Goal: Task Accomplishment & Management: Manage account settings

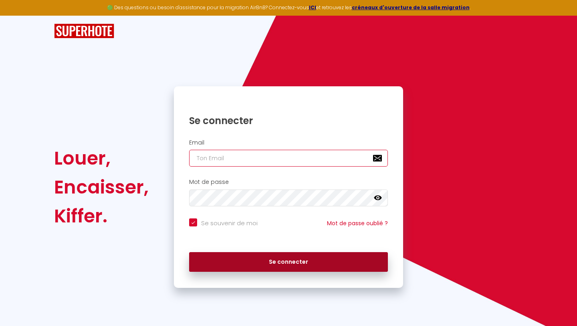
type input "[EMAIL_ADDRESS][DOMAIN_NAME]"
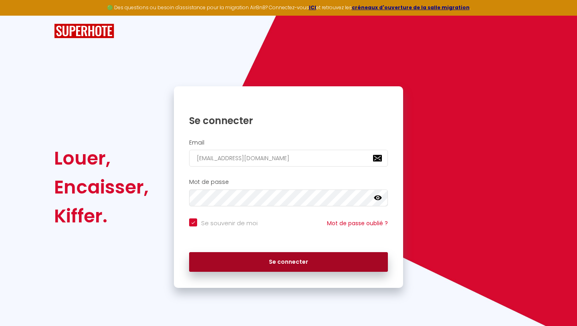
click at [223, 259] on button "Se connecter" at bounding box center [288, 262] width 199 height 20
checkbox input "true"
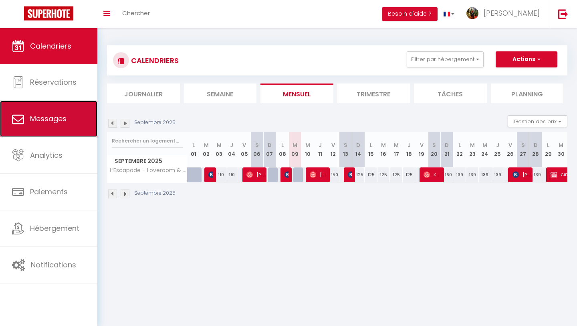
click at [58, 110] on link "Messages" at bounding box center [48, 119] width 97 height 36
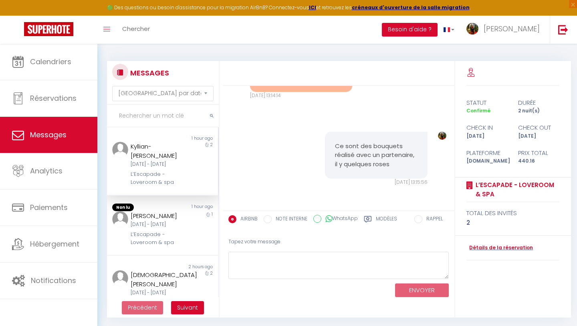
scroll to position [1941, 0]
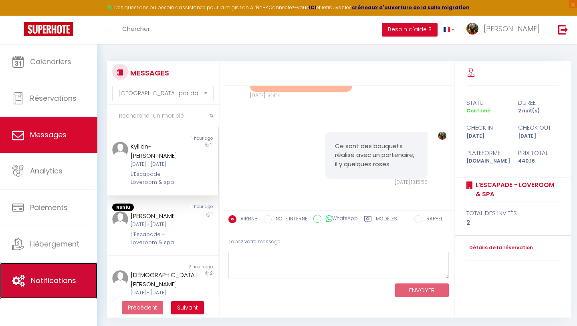
click at [50, 287] on link "Notifications" at bounding box center [48, 280] width 97 height 36
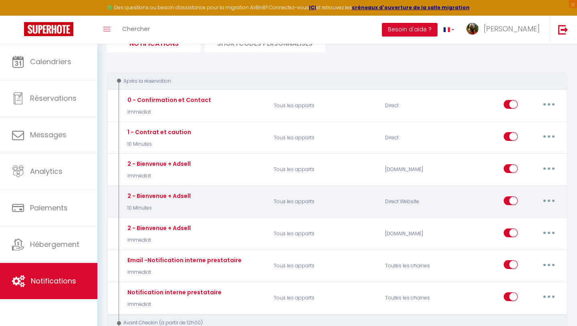
scroll to position [71, 0]
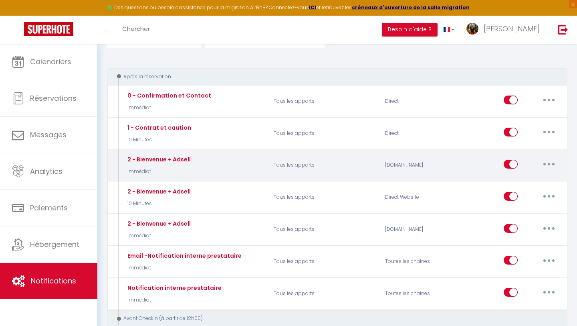
click at [554, 166] on button "button" at bounding box center [549, 164] width 22 height 13
click at [524, 184] on link "Editer" at bounding box center [528, 182] width 59 height 14
type input "2 - Bienvenue + Adsell"
select select "Immédiat"
select select "if_booking_is_paid"
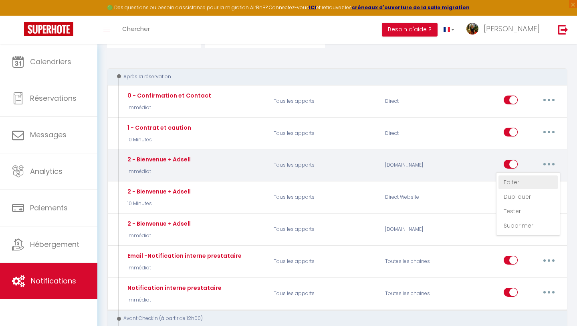
checkbox input "true"
checkbox input "false"
radio input "true"
type input "Bienvenu à l'Escapade ! Sublimez votre séjour avec nos options exclusives"
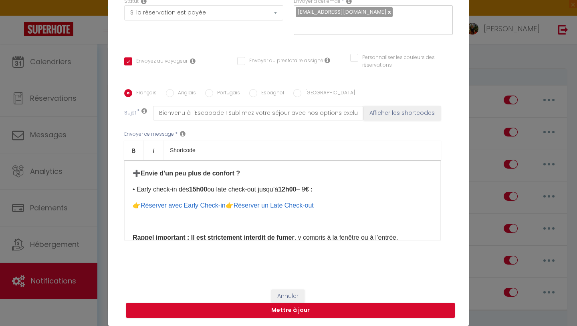
scroll to position [330, 0]
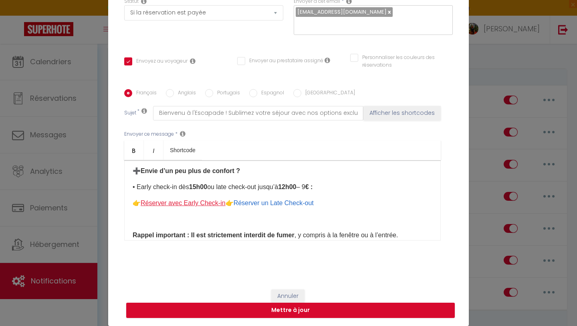
click at [207, 204] on link "Réserver avec Early Check-in" at bounding box center [183, 202] width 85 height 7
click at [283, 205] on link "Réserver un Late Check-out" at bounding box center [274, 202] width 80 height 7
drag, startPoint x: 321, startPoint y: 203, endPoint x: 241, endPoint y: 202, distance: 79.4
click at [241, 202] on p "👉 Réserver avec Early Check-in 👉 Réserver un Late Check-out ​" at bounding box center [283, 203] width 300 height 10
copy link "Réserver un Late Check-out"
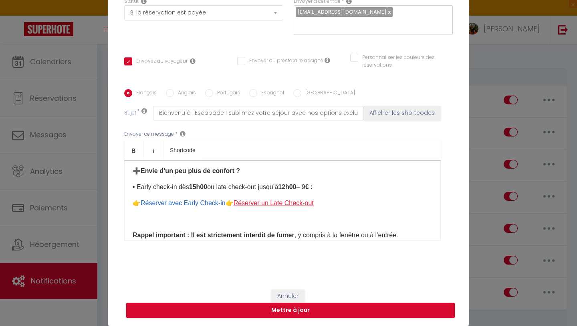
click at [262, 202] on link "Réserver un Late Check-out" at bounding box center [274, 202] width 80 height 7
click at [325, 200] on p "👉 Réserver avec Early Check-in 👉 Réserver un Late Check-out ​" at bounding box center [283, 203] width 300 height 10
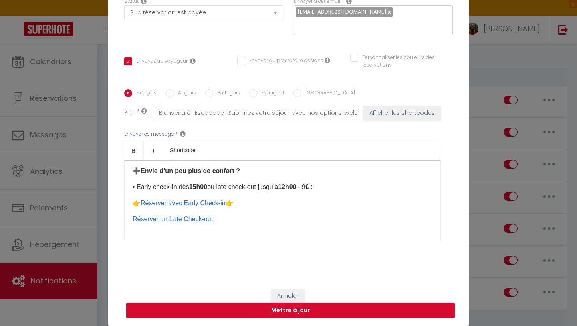
click at [132, 220] on div "​Bonjour [GUEST:NAME], Nous sommes ravis de vous accueillir bientôt à [RENTAL:N…" at bounding box center [282, 200] width 317 height 80
click at [269, 310] on button "Mettre à jour" at bounding box center [290, 309] width 329 height 15
checkbox input "true"
checkbox input "false"
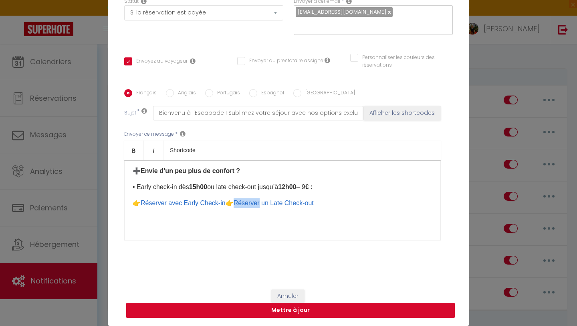
scroll to position [80, 0]
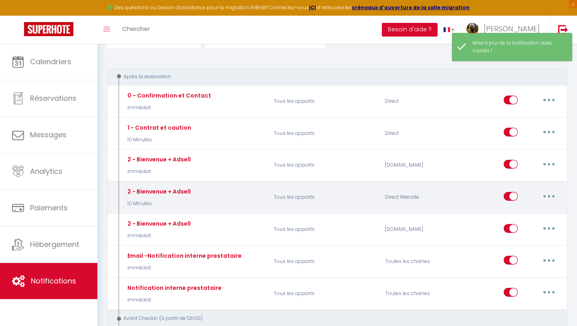
click at [545, 196] on button "button" at bounding box center [549, 196] width 22 height 13
click at [515, 217] on link "Editer" at bounding box center [528, 214] width 59 height 14
type input "2 - Bienvenue + Adsell"
select select "10 Minutes"
select select "if_booking_is_paid"
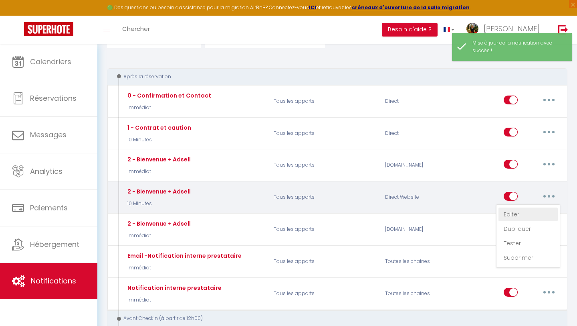
checkbox input "true"
checkbox input "false"
radio input "true"
type input "Validez votre dépôt de garanti et sublimez votre séjour avec nos options exclus…"
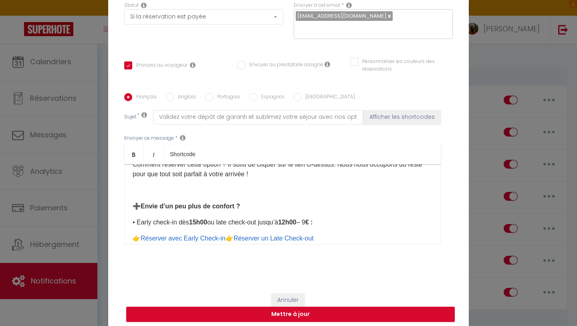
scroll to position [495, 0]
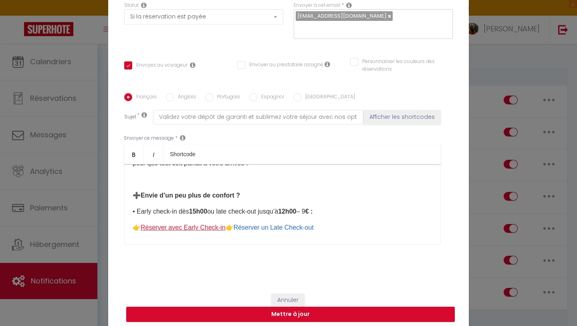
click at [224, 229] on link "Réserver avec Early Check-in" at bounding box center [183, 227] width 85 height 7
drag, startPoint x: 224, startPoint y: 229, endPoint x: 142, endPoint y: 228, distance: 81.8
click at [142, 228] on link "Réserver avec Early Check-in" at bounding box center [183, 227] width 85 height 7
copy link "Réserver avec Early Check-in"
click at [132, 241] on div "Bonjour [GUEST:NAME], Nous sommes ravis de vous accueillir bientôt à [RENTAL:NA…" at bounding box center [282, 204] width 317 height 80
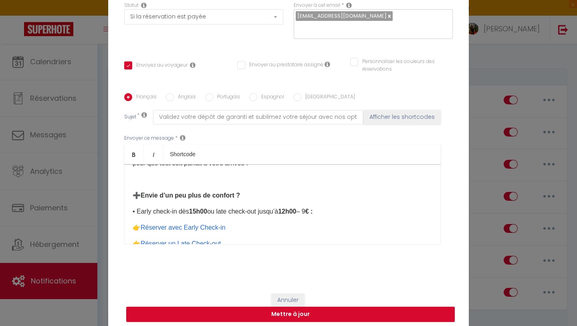
click at [140, 241] on p "👉 Réserver un Late Check-out ​" at bounding box center [283, 244] width 300 height 10
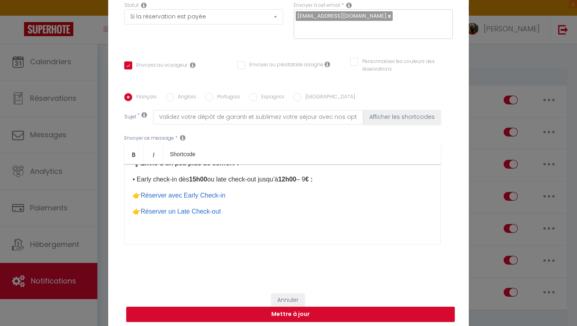
scroll to position [528, 0]
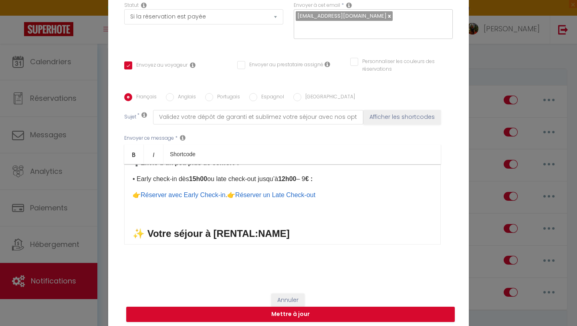
click at [227, 197] on p "👉 Réserver avec Early Check-in . 👉 Réserver un Late Check-out ​" at bounding box center [283, 195] width 300 height 10
drag, startPoint x: 241, startPoint y: 195, endPoint x: 319, endPoint y: 196, distance: 78.2
click at [319, 196] on link "Réserver un Late Check-out" at bounding box center [281, 194] width 80 height 7
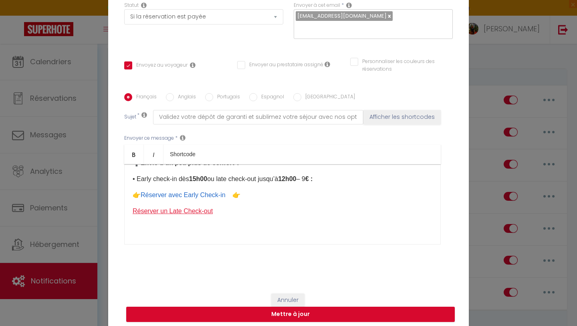
click at [133, 213] on link "Réserver un Late Check-out" at bounding box center [173, 210] width 80 height 7
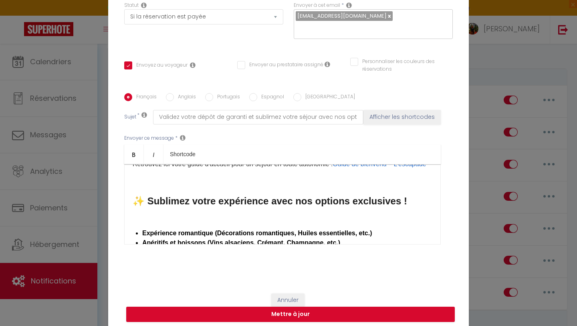
scroll to position [332, 0]
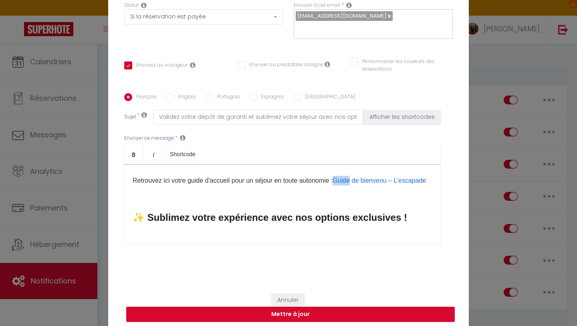
click at [276, 316] on button "Mettre à jour" at bounding box center [290, 313] width 329 height 15
checkbox input "true"
checkbox input "false"
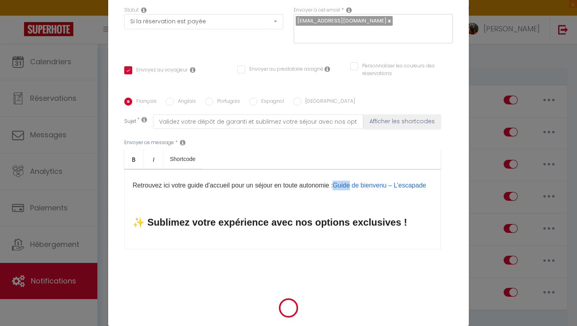
scroll to position [80, 0]
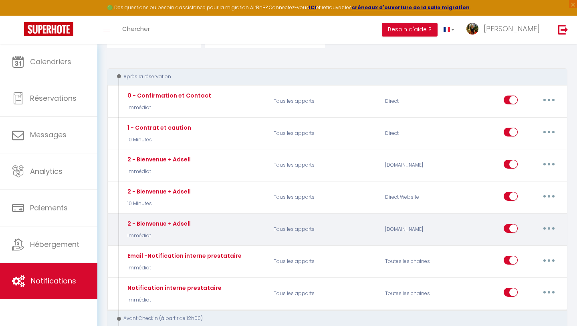
click at [548, 228] on icon "button" at bounding box center [549, 228] width 2 height 2
click at [516, 244] on link "Editer" at bounding box center [528, 246] width 59 height 14
type input "2 - Bienvenue + Adsell"
select select "Immédiat"
select select "if_booking_is_paid"
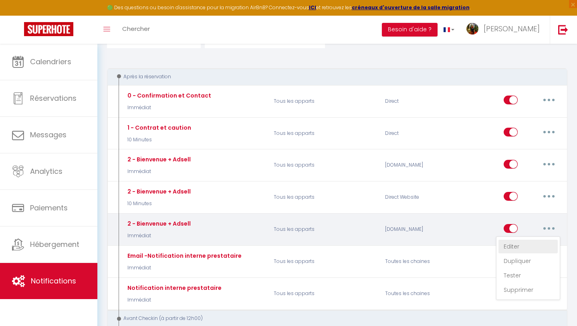
checkbox input "true"
checkbox input "false"
radio input "true"
type input "Bienvenu à l'Escapade ! Sublimez votre séjour avec nos options exclusives"
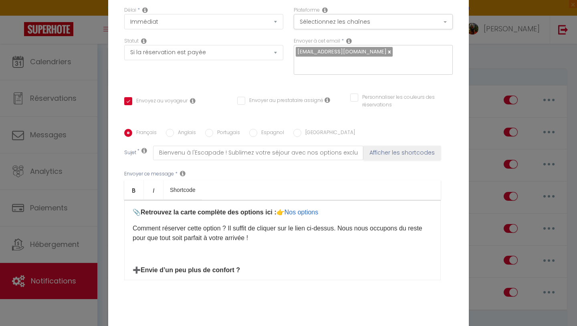
scroll to position [436, 0]
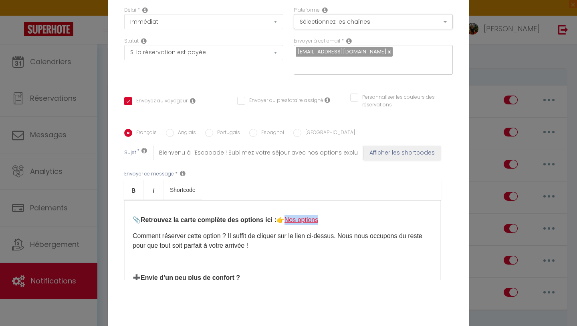
drag, startPoint x: 286, startPoint y: 219, endPoint x: 318, endPoint y: 222, distance: 32.6
click at [318, 222] on p "​📎 Retrouvez la carte complète des options ici : 👉 Nos options ​" at bounding box center [283, 220] width 300 height 10
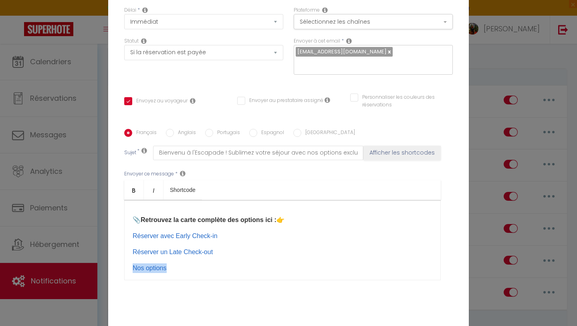
drag, startPoint x: 170, startPoint y: 268, endPoint x: 119, endPoint y: 268, distance: 51.3
click at [119, 268] on div "Titre * 2 - Bienvenue + Adsell Pour cet hébergement Sélectionner les hébergemen…" at bounding box center [288, 129] width 361 height 384
click at [293, 218] on p "​📎 Retrouvez la carte complète des options ici : 👉" at bounding box center [283, 220] width 300 height 10
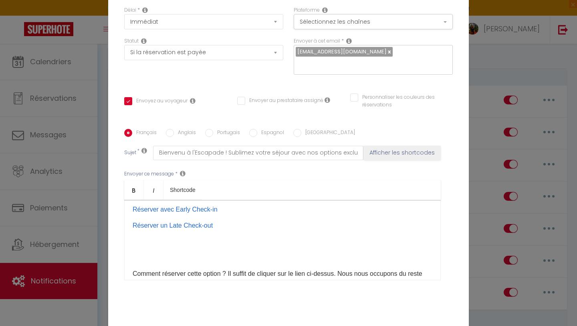
scroll to position [452, 0]
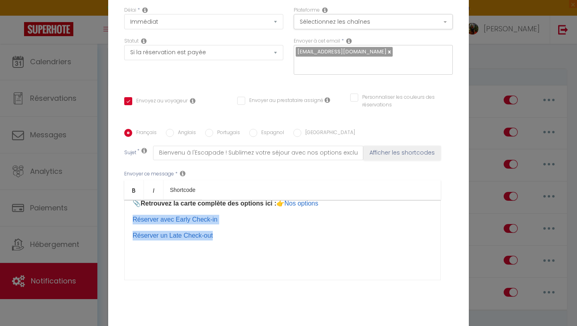
drag, startPoint x: 227, startPoint y: 238, endPoint x: 129, endPoint y: 221, distance: 99.7
click at [129, 221] on div "​Bonjour [GUEST:NAME], Nous sommes ravis de vous accueillir bientôt à [RENTAL:N…" at bounding box center [282, 240] width 317 height 80
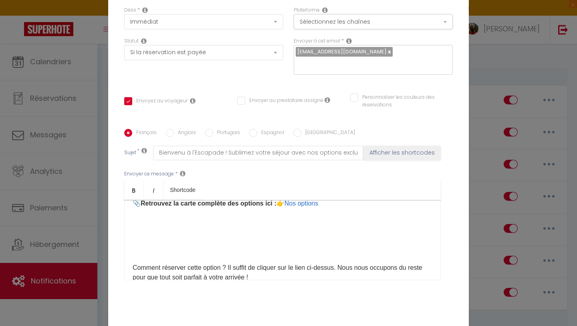
click at [142, 240] on p at bounding box center [283, 236] width 300 height 10
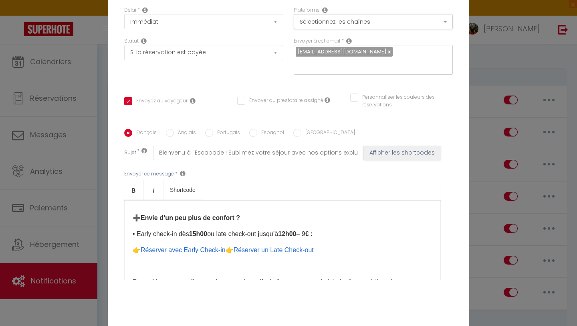
scroll to position [518, 0]
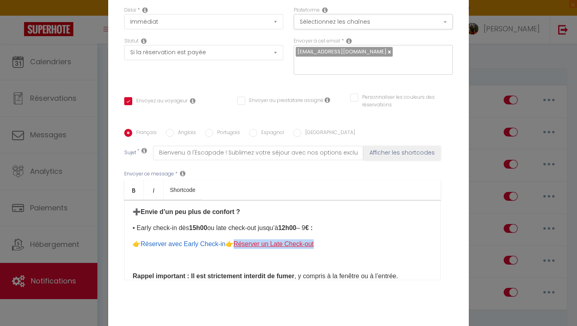
drag, startPoint x: 325, startPoint y: 245, endPoint x: 240, endPoint y: 245, distance: 85.0
click at [240, 245] on p "👉 Réserver avec Early Check-in 👉 Réserver un Late Check-out ​" at bounding box center [283, 244] width 300 height 10
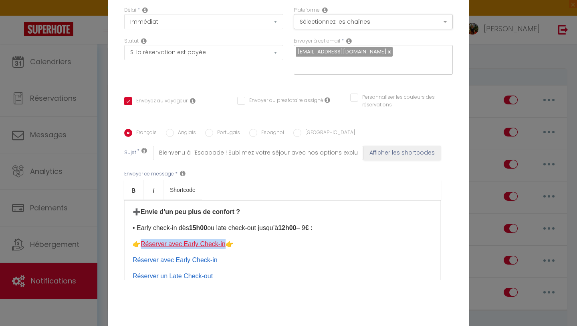
drag, startPoint x: 224, startPoint y: 246, endPoint x: 143, endPoint y: 243, distance: 81.0
click at [142, 243] on link "Réserver avec Early Check-in" at bounding box center [183, 243] width 85 height 7
drag, startPoint x: 217, startPoint y: 259, endPoint x: 122, endPoint y: 257, distance: 94.6
click at [122, 257] on div "Français Anglais Portugais Espagnol Italien Sujet * Bienvenu à l'Escapade ! Sub…" at bounding box center [288, 210] width 333 height 162
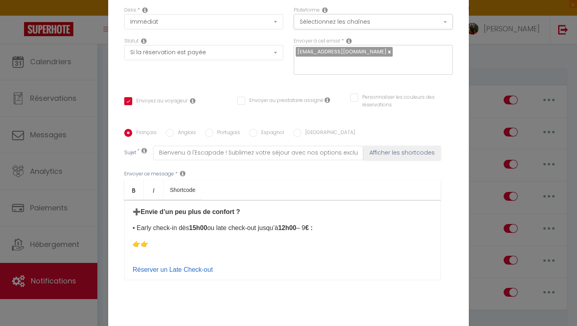
click at [145, 243] on p "👉 👉" at bounding box center [283, 244] width 300 height 10
click at [143, 244] on p "👉 Réserver avec Early Check-in ​ 👉" at bounding box center [283, 244] width 300 height 10
drag, startPoint x: 132, startPoint y: 271, endPoint x: 230, endPoint y: 271, distance: 97.8
click at [230, 271] on div "​Bonjour [GUEST:NAME], Nous sommes ravis de vous accueillir bientôt à [RENTAL:N…" at bounding box center [282, 240] width 317 height 80
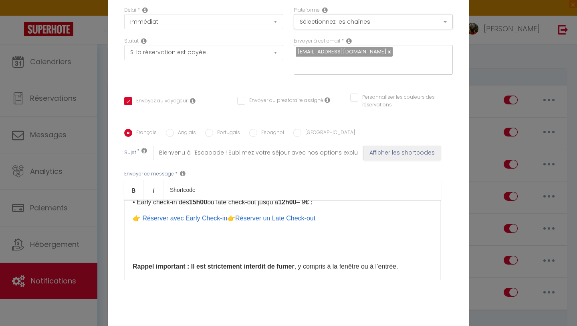
scroll to position [549, 0]
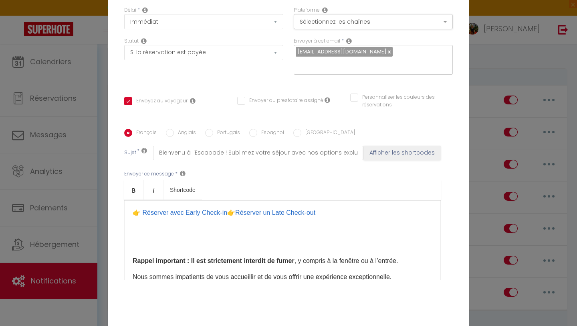
click at [189, 240] on p "​" at bounding box center [283, 245] width 300 height 10
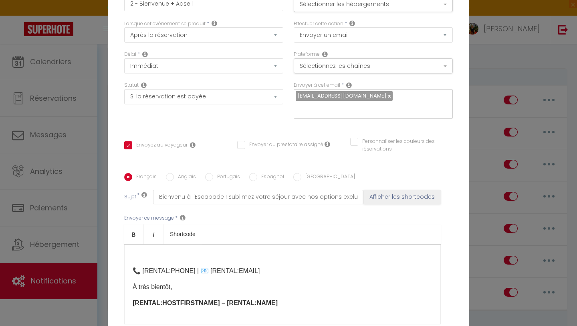
scroll to position [84, 0]
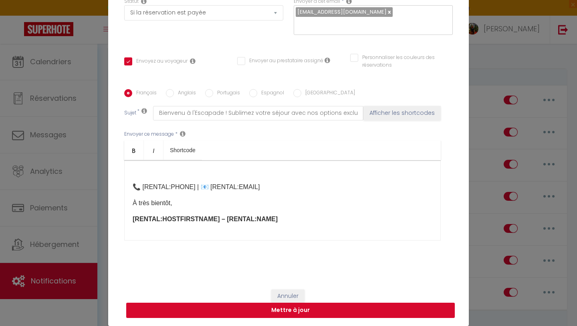
click at [255, 310] on button "Mettre à jour" at bounding box center [290, 309] width 329 height 15
checkbox input "true"
checkbox input "false"
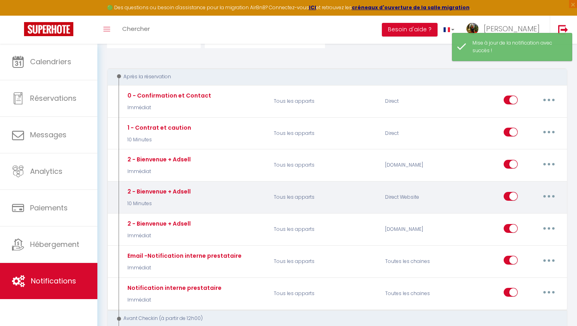
click at [545, 194] on button "button" at bounding box center [549, 196] width 22 height 13
click at [521, 210] on link "Editer" at bounding box center [528, 214] width 59 height 14
type input "2 - Bienvenue + Adsell"
select select "10 Minutes"
select select "if_booking_is_paid"
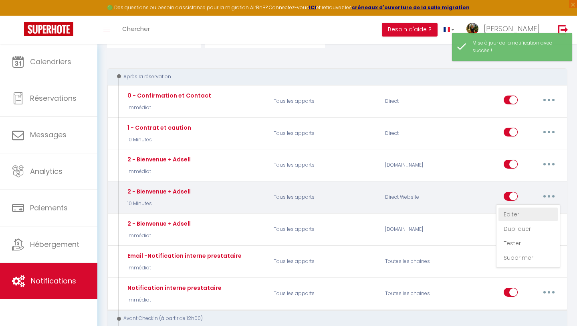
checkbox input "true"
checkbox input "false"
radio input "true"
type input "Validez votre dépôt de garanti et sublimez votre séjour avec nos options exclus…"
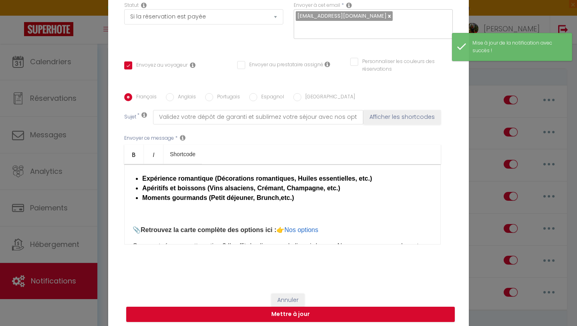
scroll to position [395, 0]
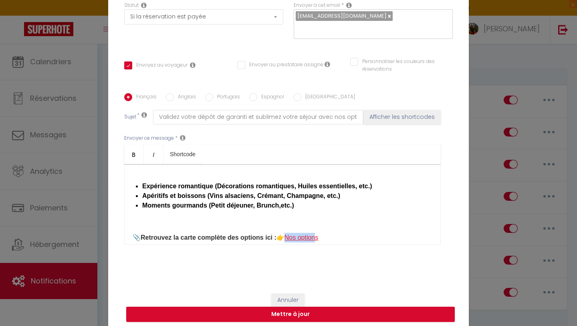
drag, startPoint x: 286, startPoint y: 239, endPoint x: 318, endPoint y: 237, distance: 31.7
click at [318, 237] on link "Nos options" at bounding box center [302, 237] width 34 height 7
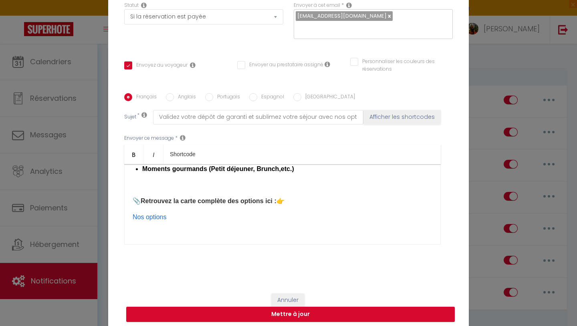
scroll to position [435, 0]
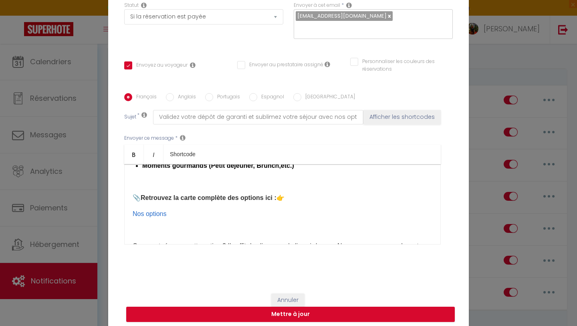
click at [131, 213] on div "Bonjour [GUEST:NAME], Nous sommes ravis de vous accueillir bientôt à [RENTAL:NA…" at bounding box center [282, 204] width 317 height 80
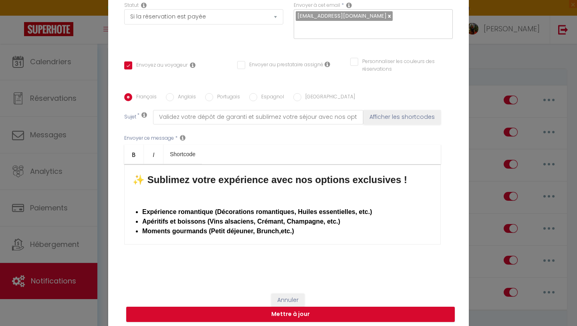
scroll to position [350, 0]
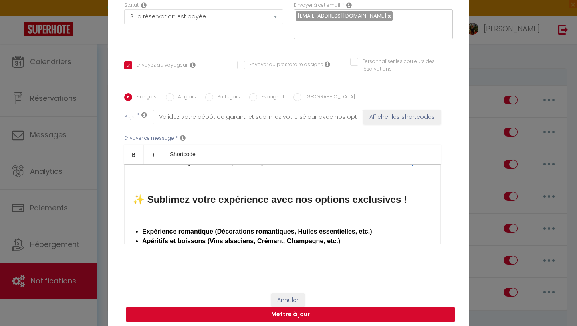
click at [239, 316] on button "Mettre à jour" at bounding box center [290, 313] width 329 height 15
checkbox input "true"
checkbox input "false"
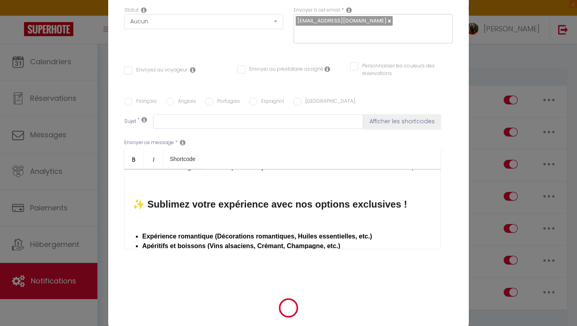
scroll to position [0, 0]
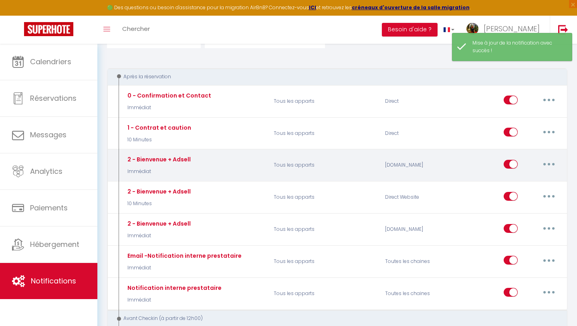
click at [552, 168] on button "button" at bounding box center [549, 164] width 22 height 13
click at [529, 182] on link "Editer" at bounding box center [528, 182] width 59 height 14
type input "2 - Bienvenue + Adsell"
select select "Immédiat"
select select "if_booking_is_paid"
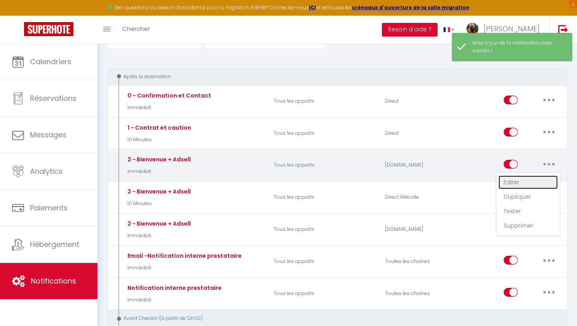
checkbox input "true"
checkbox input "false"
radio input "true"
type input "Bienvenu à l'Escapade ! Sublimez votre séjour avec nos options exclusives"
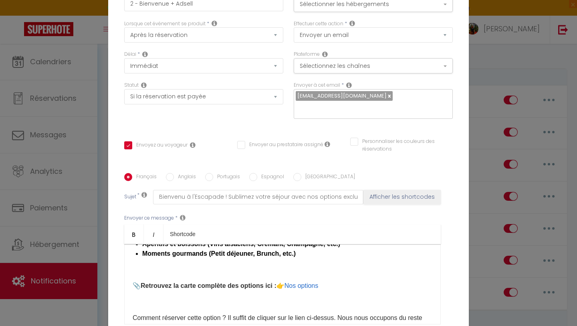
scroll to position [206, 0]
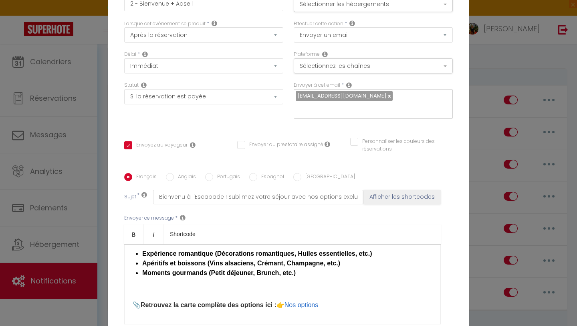
drag, startPoint x: 287, startPoint y: 225, endPoint x: 323, endPoint y: 223, distance: 36.1
click at [323, 300] on p "​📎 Retrouvez la carte complète des options ici : 👉 Nos options" at bounding box center [283, 305] width 300 height 10
click at [134, 317] on link "Nos options" at bounding box center [150, 320] width 34 height 7
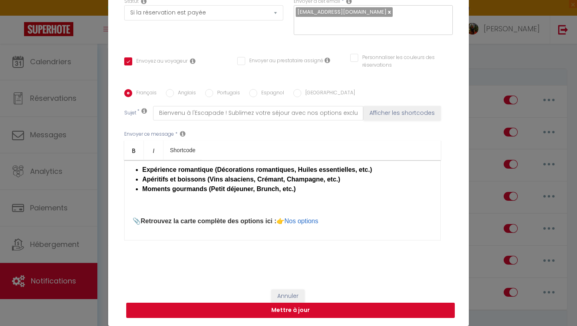
click at [257, 312] on button "Mettre à jour" at bounding box center [290, 309] width 329 height 15
checkbox input "true"
checkbox input "false"
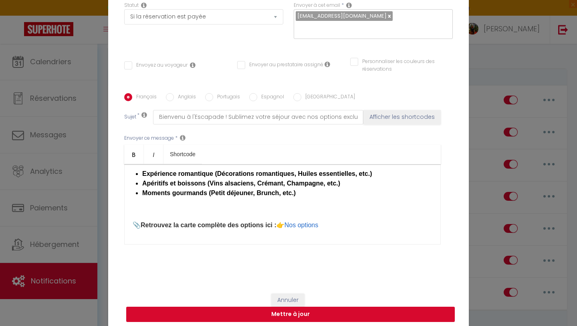
select select
checkbox input "false"
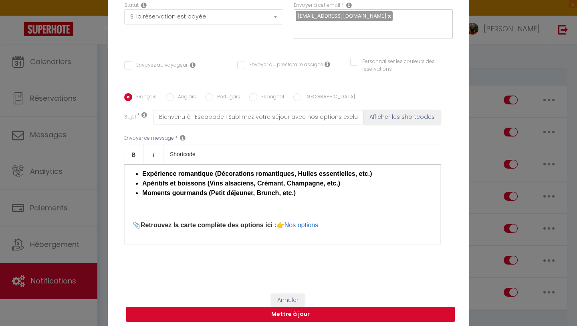
radio input "false"
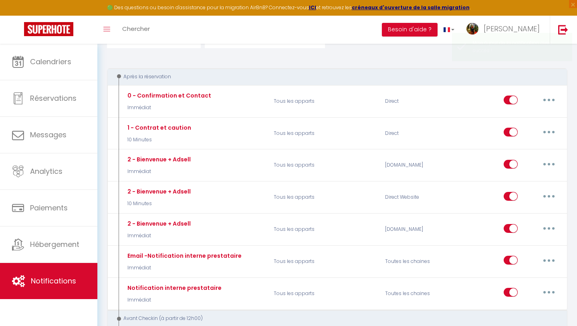
select select
checkbox input "false"
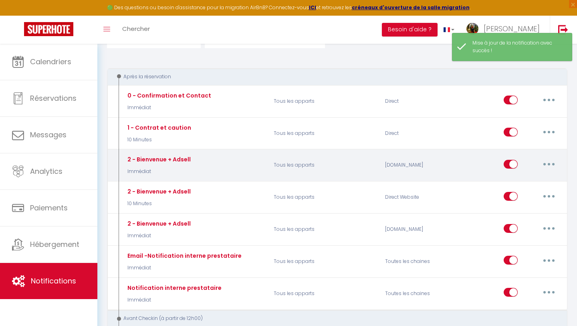
click at [544, 167] on button "button" at bounding box center [549, 164] width 22 height 13
click at [521, 180] on link "Editer" at bounding box center [528, 182] width 59 height 14
type input "2 - Bienvenue + Adsell"
select select "Immédiat"
select select "if_booking_is_paid"
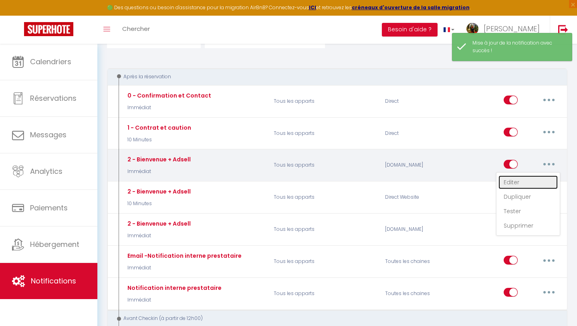
checkbox input "true"
checkbox input "false"
radio input "true"
type input "Bienvenu à l'Escapade ! Sublimez votre séjour avec nos options exclusives"
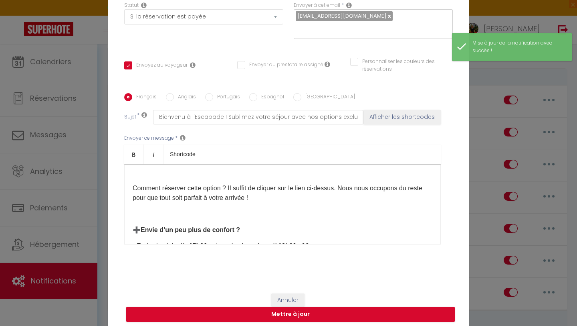
scroll to position [304, 0]
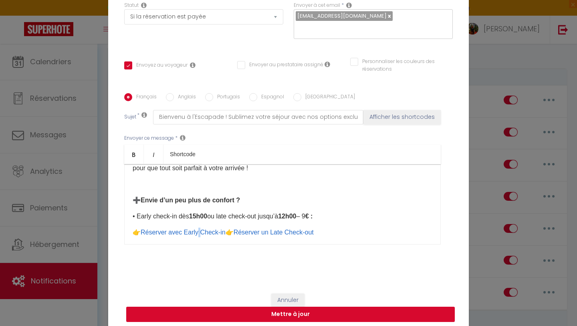
click at [220, 310] on button "Mettre à jour" at bounding box center [290, 313] width 329 height 15
checkbox input "true"
checkbox input "false"
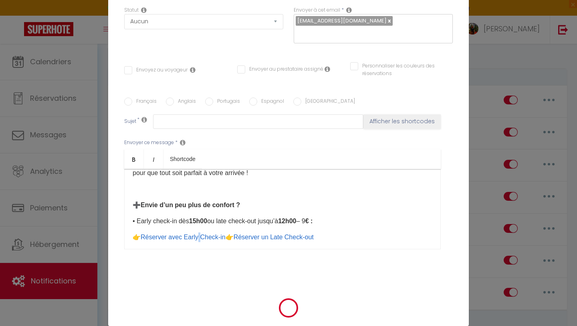
scroll to position [0, 0]
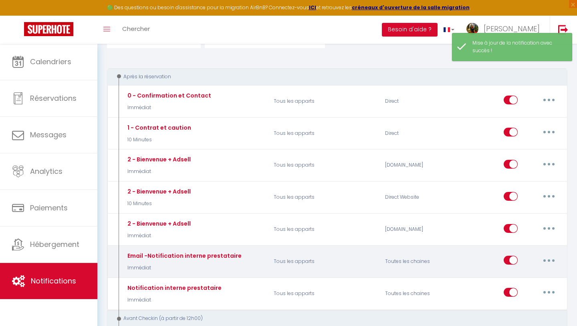
click at [549, 259] on icon "button" at bounding box center [549, 260] width 2 height 2
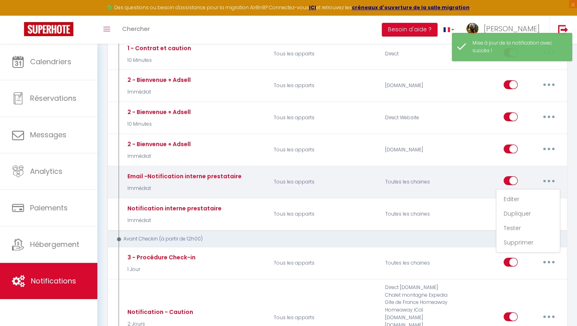
scroll to position [221, 0]
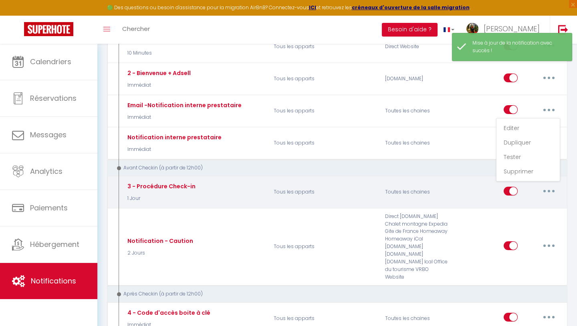
click at [548, 190] on button "button" at bounding box center [549, 190] width 22 height 13
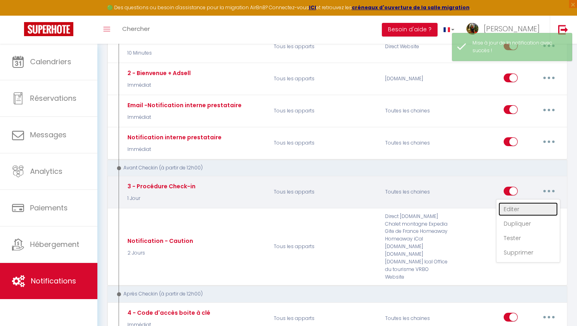
click at [521, 209] on link "Editer" at bounding box center [528, 209] width 59 height 14
type input "3 - Procédure Check-in"
select select "1 Jour"
select select "if_booking_is_paid"
checkbox input "true"
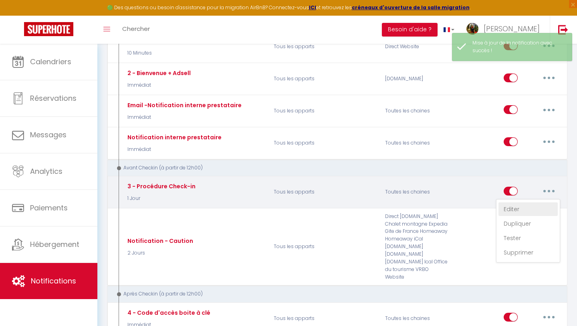
checkbox input "false"
radio input "true"
type input "Informations avant votre arrivé à [RENTAL:NAME]"
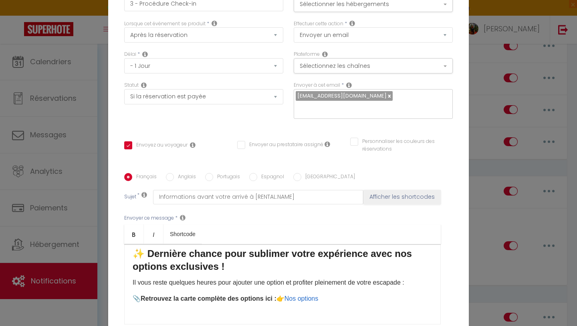
scroll to position [276, 0]
drag, startPoint x: 287, startPoint y: 219, endPoint x: 326, endPoint y: 219, distance: 39.7
click at [326, 294] on p "📎 Retrouvez la carte complète des options ici : 👉 Nos options ​" at bounding box center [283, 299] width 300 height 10
click at [134, 311] on link "Nos options" at bounding box center [150, 314] width 34 height 7
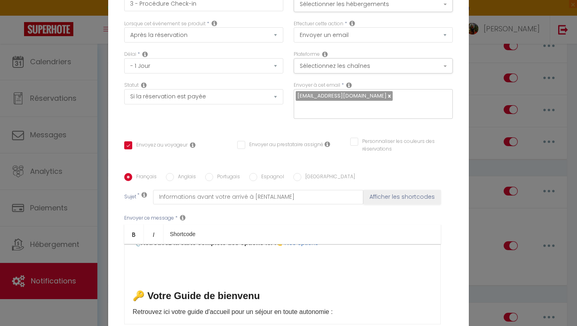
scroll to position [332, 0]
click at [132, 244] on div "Bonjour [GUEST:NAME] 🌿 Nous avons hâte de vous accueillir [DATE] à [RENTAL:NAME…" at bounding box center [282, 284] width 317 height 80
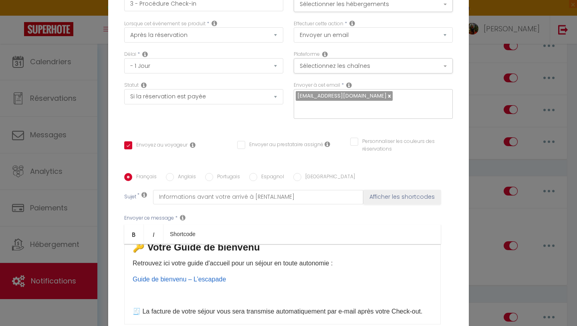
scroll to position [366, 0]
drag, startPoint x: 133, startPoint y: 198, endPoint x: 227, endPoint y: 197, distance: 93.4
click at [227, 273] on p "Guide de bienvenu – L’escapade ​" at bounding box center [283, 278] width 300 height 10
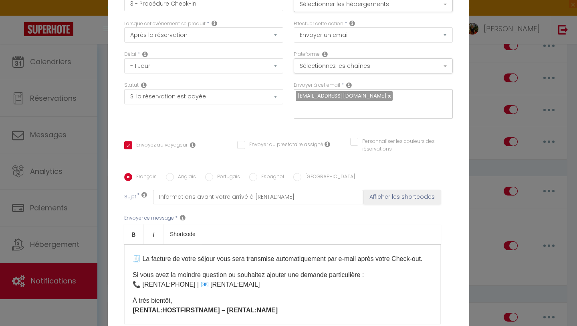
scroll to position [424, 0]
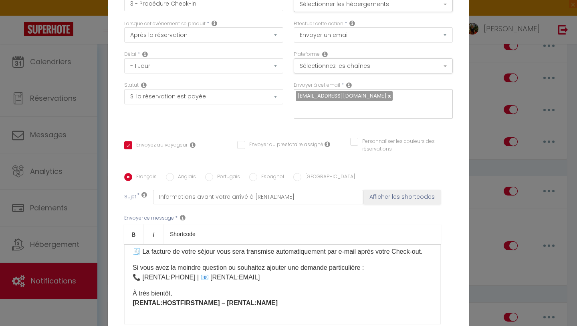
checkbox input "true"
checkbox input "false"
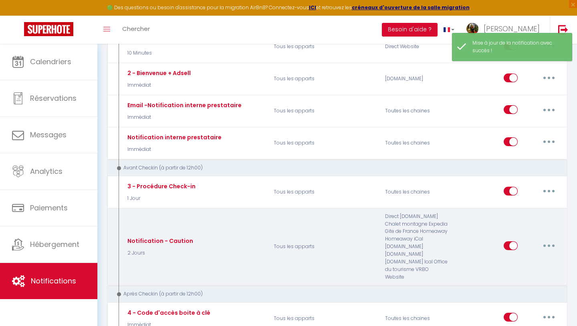
click at [545, 241] on button "button" at bounding box center [549, 245] width 22 height 13
click at [520, 257] on link "Editer" at bounding box center [528, 264] width 59 height 14
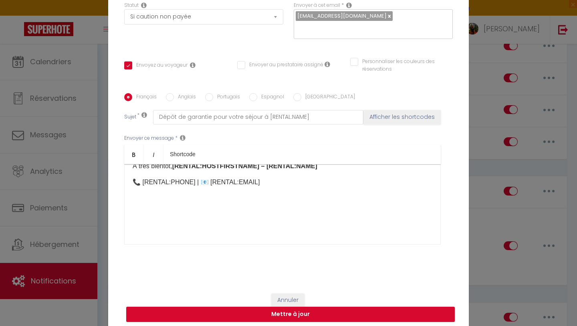
scroll to position [227, 0]
click at [316, 314] on button "Mettre à jour" at bounding box center [290, 313] width 329 height 15
checkbox input "true"
checkbox input "false"
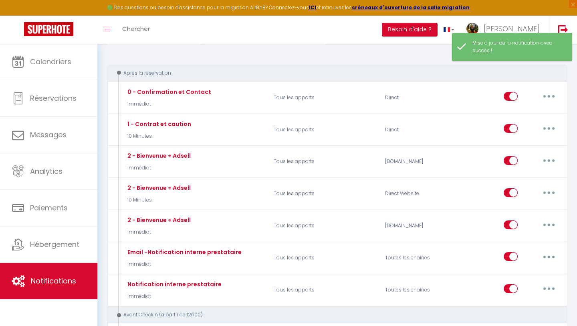
scroll to position [68, 0]
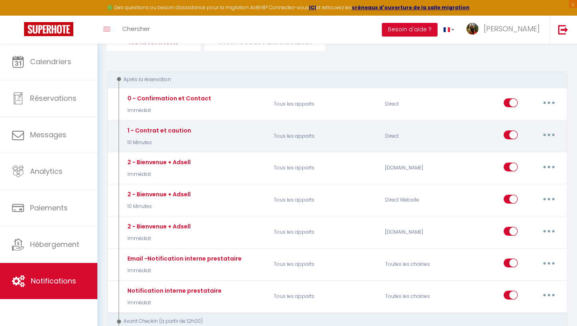
click at [549, 137] on button "button" at bounding box center [549, 134] width 22 height 13
click at [532, 154] on link "Editer" at bounding box center [528, 153] width 59 height 14
type input "1 - Contrat et caution"
select select "10 Minutes"
select select
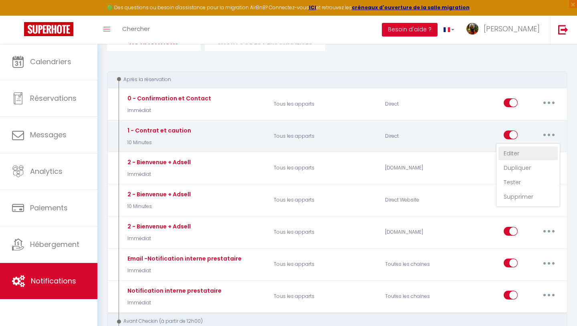
checkbox input "true"
checkbox input "false"
radio input "true"
type input "📑 Contrat de location + caution [RENTAL:NAME] - [BOOKING:ID] - [GUEST:NAME]"
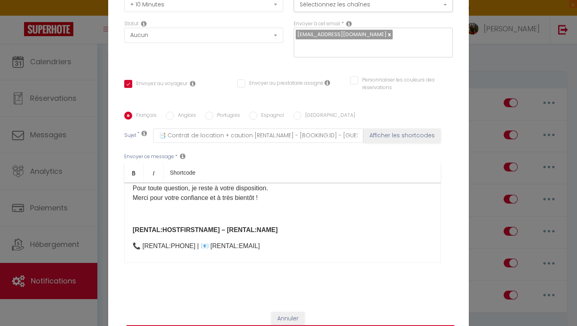
scroll to position [285, 0]
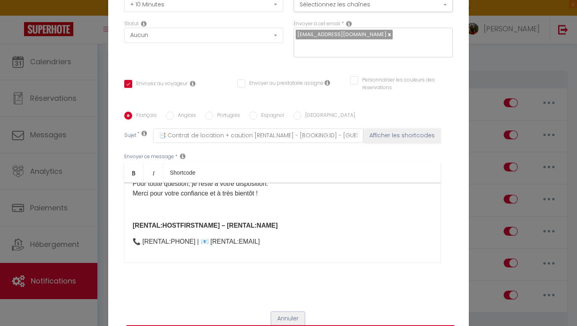
click at [295, 315] on button "Annuler" at bounding box center [287, 319] width 33 height 14
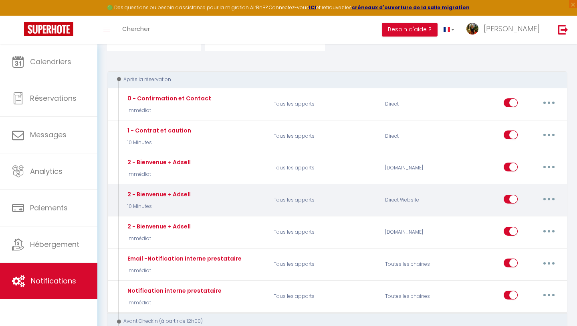
click at [547, 198] on button "button" at bounding box center [549, 198] width 22 height 13
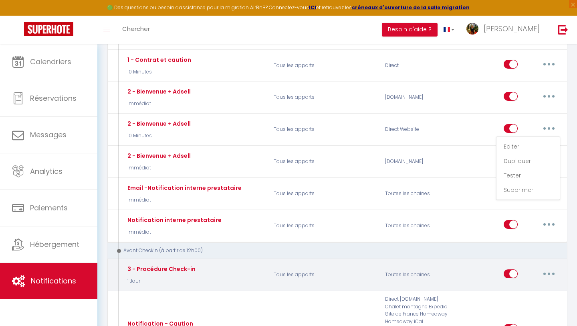
scroll to position [139, 0]
click at [547, 271] on button "button" at bounding box center [549, 273] width 22 height 13
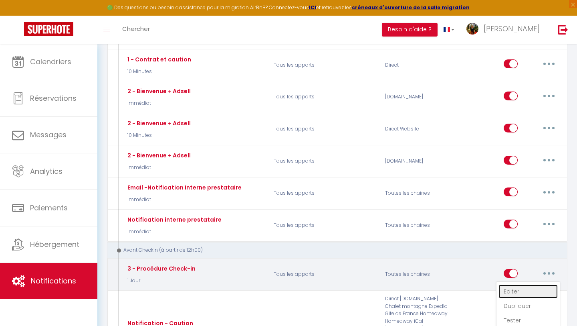
click at [518, 290] on link "Editer" at bounding box center [528, 291] width 59 height 14
type input "3 - Procédure Check-in"
select select "1 Jour"
select select "if_booking_is_paid"
checkbox input "true"
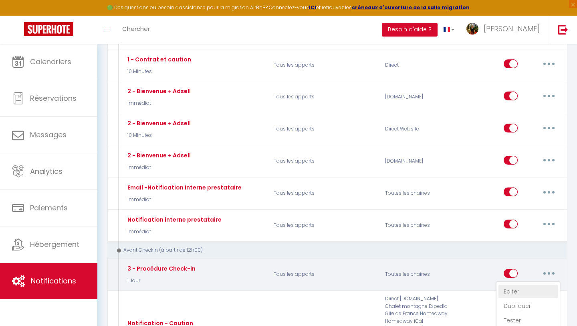
checkbox input "false"
type input "Informations avant votre arrivé à [RENTAL:NAME]"
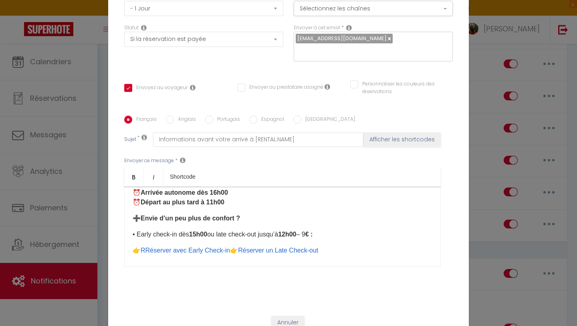
scroll to position [117, 0]
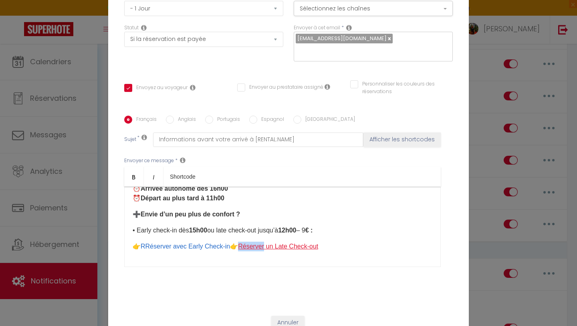
click at [254, 245] on link "Réserver un Late Check-out" at bounding box center [278, 246] width 80 height 7
drag, startPoint x: 251, startPoint y: 245, endPoint x: 329, endPoint y: 245, distance: 78.6
click at [318, 245] on link "Réserver un Late Check-out" at bounding box center [278, 246] width 80 height 7
click at [132, 262] on div "Bonjour [GUEST:NAME] 🌿 Nous avons hâte de vous accueillir [DATE] à [RENTAL:NAME…" at bounding box center [282, 226] width 317 height 80
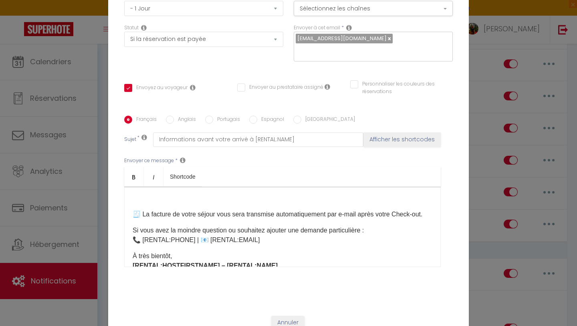
scroll to position [440, 0]
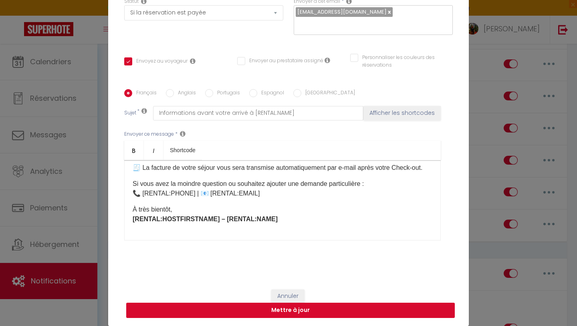
click at [267, 313] on button "Mettre à jour" at bounding box center [290, 309] width 329 height 15
checkbox input "true"
checkbox input "false"
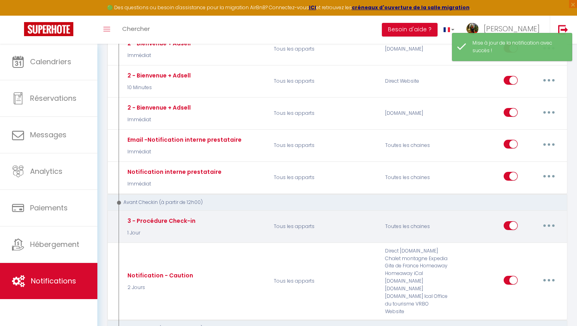
scroll to position [196, 0]
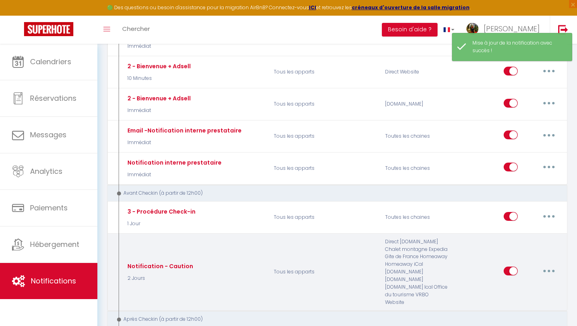
click at [548, 268] on button "button" at bounding box center [549, 270] width 22 height 13
click at [519, 282] on link "Editer" at bounding box center [528, 289] width 59 height 14
type input "Notification - Caution"
select select "2 Jours"
select select "if_deposit_not_paid"
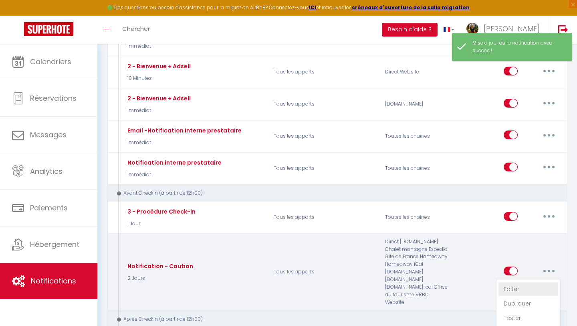
checkbox input "true"
checkbox input "false"
radio input "true"
type input "Dépôt de garantie pour votre séjour à [RENTAL:NAME]"
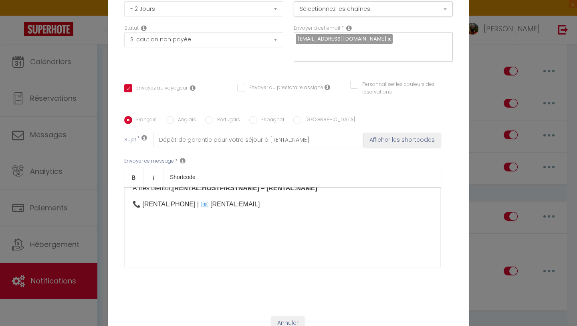
scroll to position [84, 0]
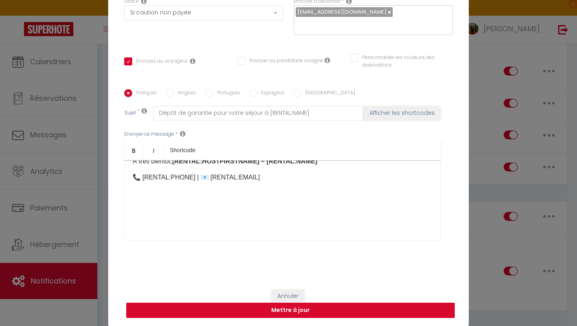
click at [315, 308] on button "Mettre à jour" at bounding box center [290, 309] width 329 height 15
checkbox input "true"
checkbox input "false"
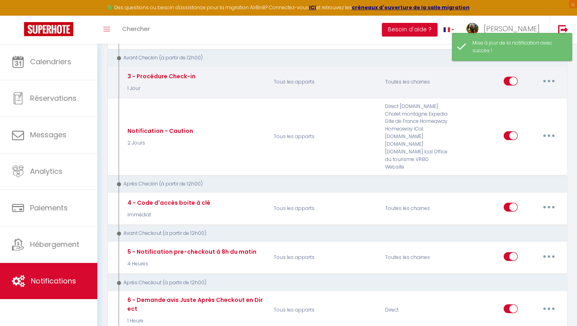
scroll to position [335, 0]
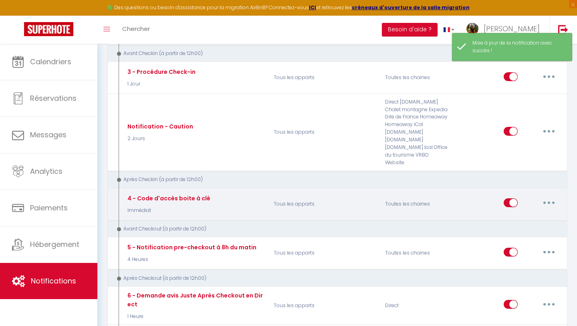
click at [545, 196] on button "button" at bounding box center [549, 202] width 22 height 13
click at [534, 214] on link "Editer" at bounding box center [528, 221] width 59 height 14
type input "4 - Code d'accès boite à clé"
select select "3"
select select "Immédiat"
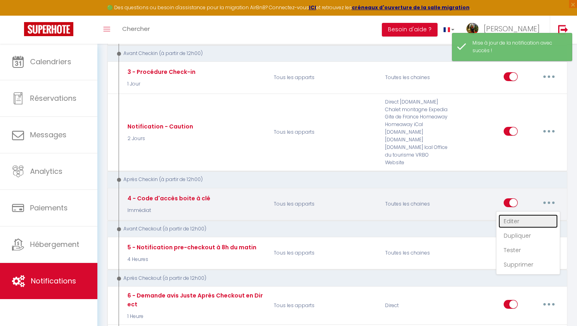
select select "if_booking_is_paid"
checkbox input "true"
checkbox input "false"
radio input "true"
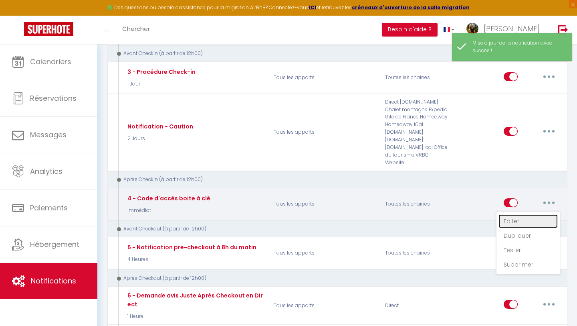
type input "🔑 Code boîte à clé - Votre arrivée autonome à [RENTAL:NAME]"
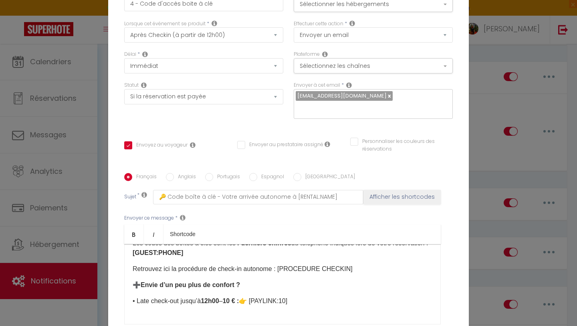
scroll to position [93, 0]
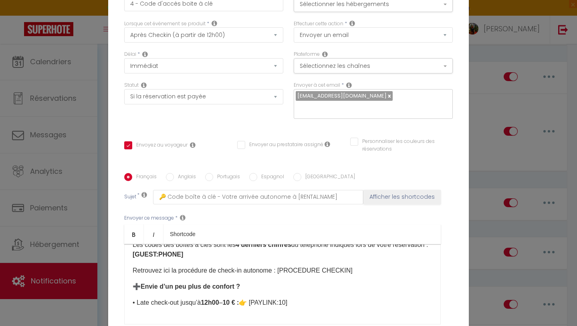
click at [239, 299] on b "10 € :" at bounding box center [231, 302] width 16 height 7
drag, startPoint x: 254, startPoint y: 224, endPoint x: 312, endPoint y: 224, distance: 57.7
click at [312, 298] on p "• Late check-out jusqu’à 12h00 – 9 € : 👉 [PAYLINK:10]​" at bounding box center [283, 303] width 300 height 10
click at [130, 244] on div "Bonjour [GUEST:NAME] 🌿 Nous sommes ravi de vous accueillir [DATE] à [RENTAL:NAM…" at bounding box center [282, 284] width 317 height 80
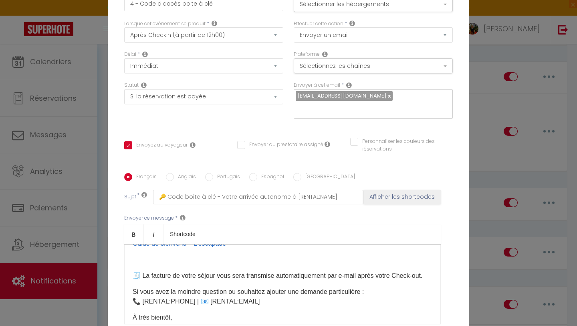
scroll to position [246, 0]
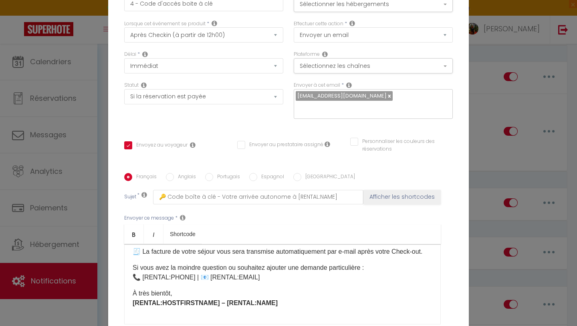
checkbox input "true"
checkbox input "false"
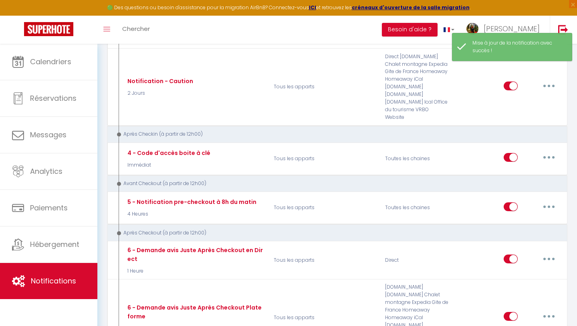
scroll to position [381, 0]
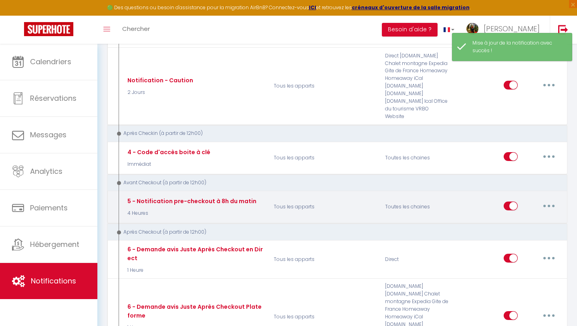
click at [553, 199] on button "button" at bounding box center [549, 205] width 22 height 13
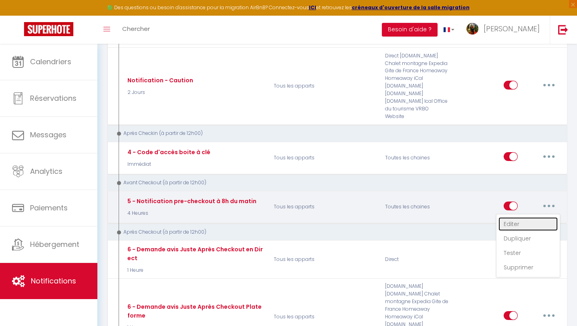
click at [527, 218] on link "Editer" at bounding box center [528, 224] width 59 height 14
type input "5 - Notification pre-checkout à 8h du matin"
select select "4"
select select "4 Heures"
select select "if_booking_is_paid"
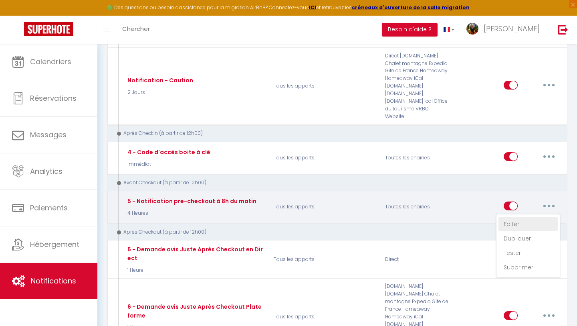
checkbox input "true"
checkbox input "false"
radio input "true"
type input "Procédure pour votre départ - [RENTAL:NAME] -[GUEST:NAME]"
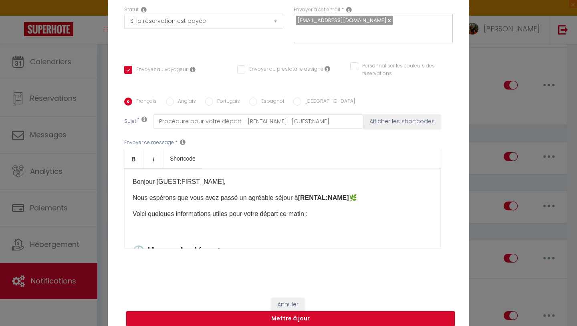
scroll to position [73, 0]
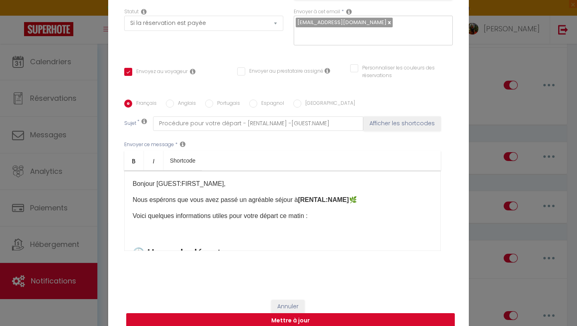
click at [233, 325] on button "Mettre à jour" at bounding box center [290, 320] width 329 height 15
checkbox input "true"
checkbox input "false"
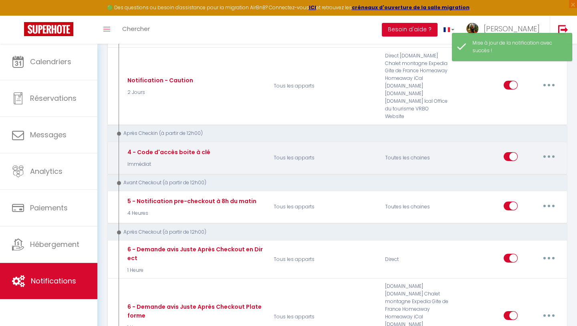
click at [549, 150] on button "button" at bounding box center [549, 156] width 22 height 13
click at [525, 168] on link "Editer" at bounding box center [528, 175] width 59 height 14
type input "4 - Code d'accès boite à clé"
select select "3"
select select "Immédiat"
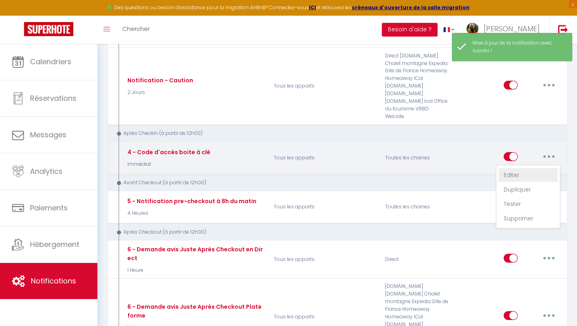
select select "if_booking_is_paid"
checkbox input "true"
checkbox input "false"
radio input "true"
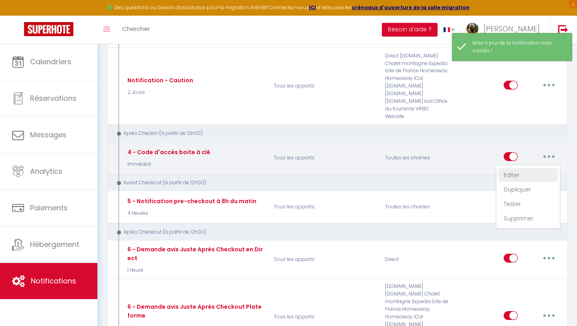
type input "🔑 Code boîte à clé - Votre arrivée autonome à [RENTAL:NAME]"
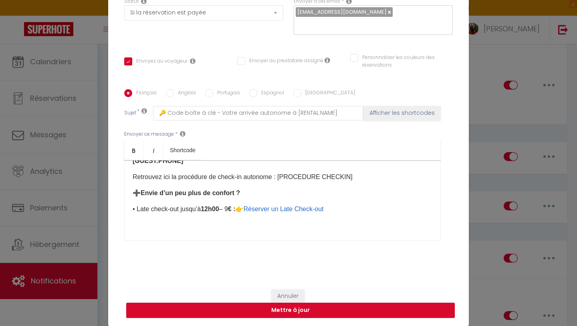
scroll to position [107, 0]
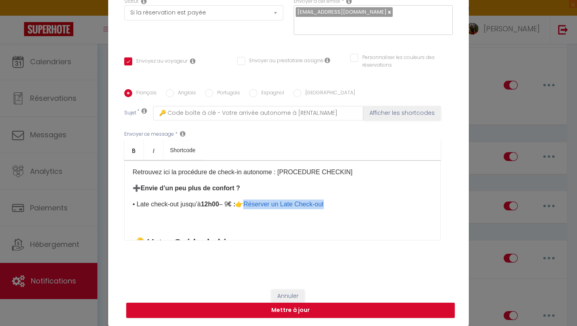
drag, startPoint x: 255, startPoint y: 204, endPoint x: 338, endPoint y: 204, distance: 82.6
click at [338, 204] on p "• Late check-out jusqu’à 12h00 – 9 € : 👉 Réserver un Late Check-out" at bounding box center [283, 204] width 300 height 10
click at [259, 309] on button "Mettre à jour" at bounding box center [290, 309] width 329 height 15
checkbox input "true"
checkbox input "false"
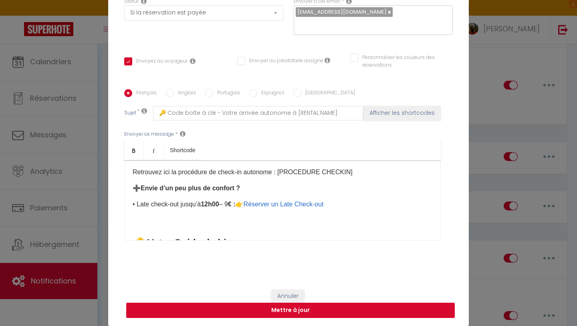
checkbox input "false"
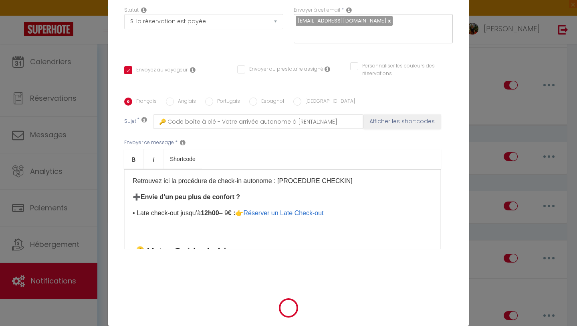
scroll to position [80, 0]
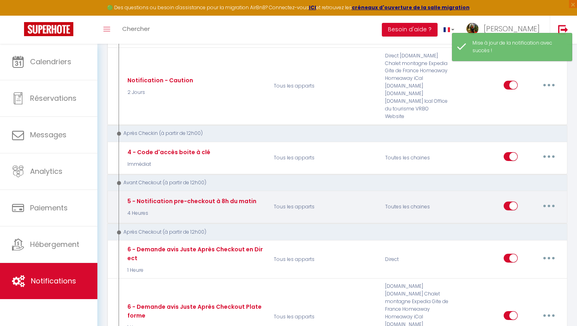
click at [544, 199] on button "button" at bounding box center [549, 205] width 22 height 13
click at [523, 217] on link "Editer" at bounding box center [528, 224] width 59 height 14
type input "5 - Notification pre-checkout à 8h du matin"
select select "4"
select select "4 Heures"
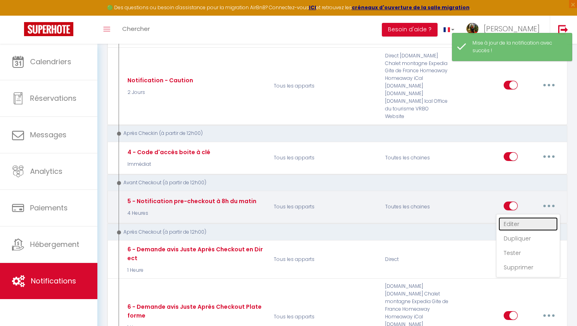
select select "if_booking_is_paid"
checkbox input "true"
checkbox input "false"
radio input "true"
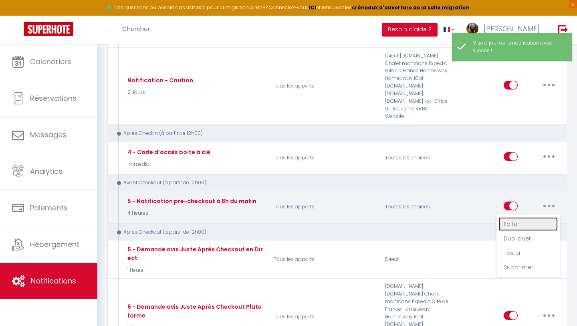
type input "Procédure pour votre départ - [RENTAL:NAME] -[GUEST:NAME]"
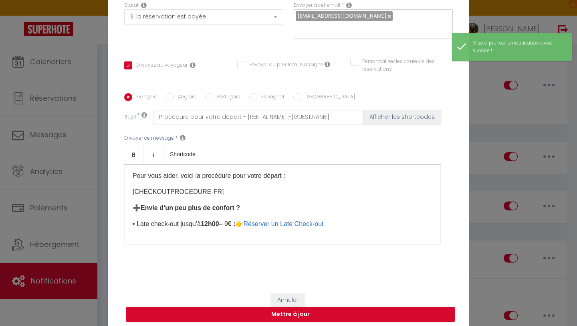
scroll to position [138, 0]
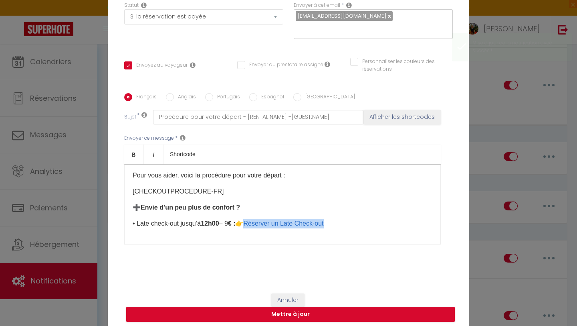
drag, startPoint x: 255, startPoint y: 225, endPoint x: 340, endPoint y: 224, distance: 85.0
click at [340, 224] on p "• Late check-out jusqu’à 12h00 – 9 € : 👉 Réserver un Late Check-out ​" at bounding box center [283, 224] width 300 height 10
click at [130, 241] on div "Bonjour [GUEST:FIRST_NAME], Nous espérons que vous avez passé un agréable séjou…" at bounding box center [282, 204] width 317 height 80
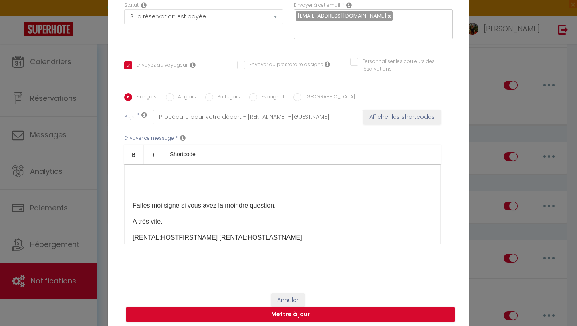
scroll to position [219, 0]
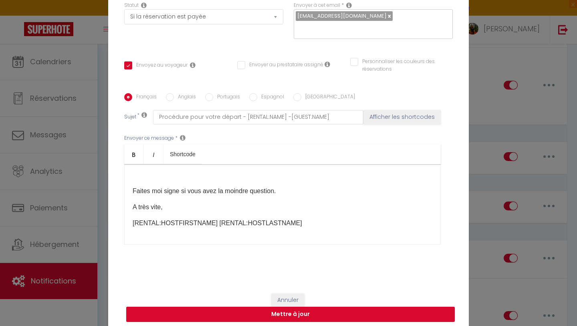
click at [263, 315] on button "Mettre à jour" at bounding box center [290, 313] width 329 height 15
checkbox input "true"
checkbox input "false"
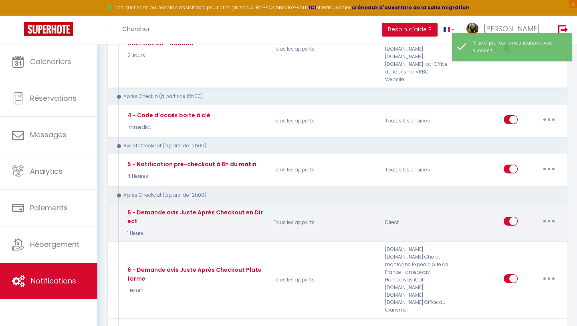
scroll to position [419, 0]
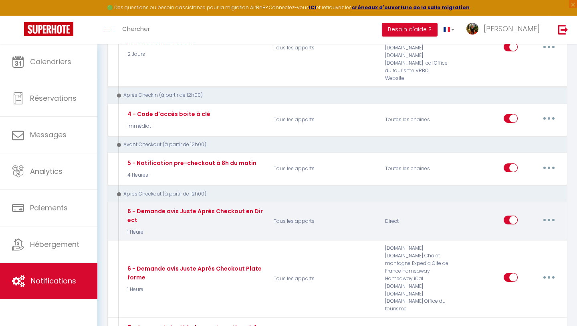
click at [544, 213] on button "button" at bounding box center [549, 219] width 22 height 13
click at [517, 231] on link "Editer" at bounding box center [528, 238] width 59 height 14
type input "6 - Demande avis Juste Après Checkout en Direct"
select select "5"
select select "1 Heure"
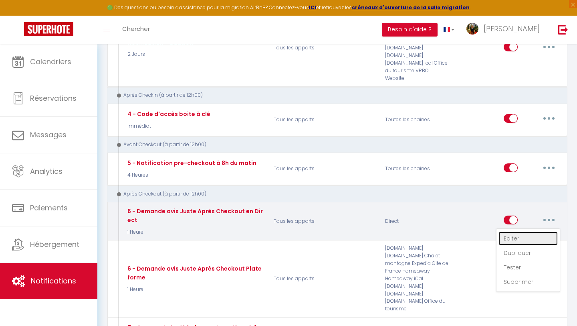
select select "if_booking_is_paid"
checkbox input "true"
checkbox input "false"
radio input "true"
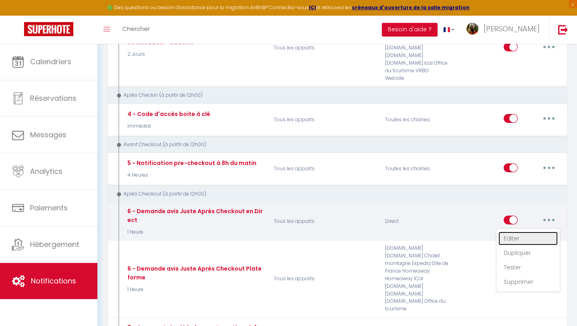
type input "[GUEST:FIRST_NAME], voici un cadeau pour vous avant de quitter [RENTAL:CITY]"
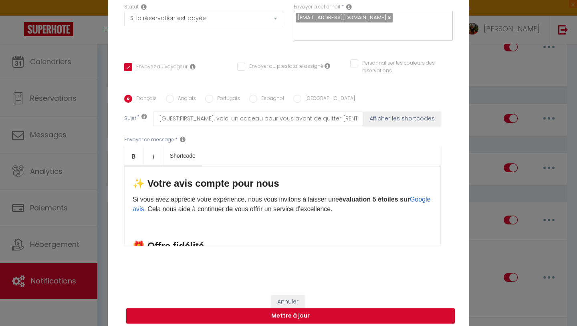
scroll to position [230, 0]
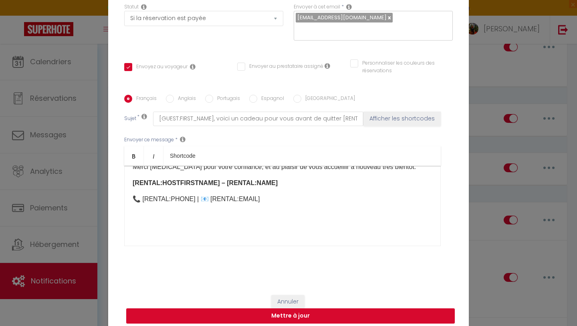
click at [298, 315] on button "Mettre à jour" at bounding box center [290, 315] width 329 height 15
checkbox input "true"
checkbox input "false"
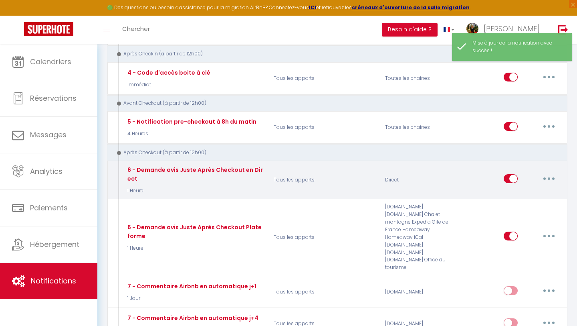
scroll to position [468, 0]
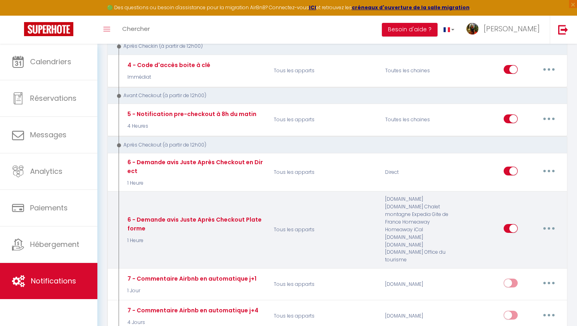
click at [547, 222] on button "button" at bounding box center [549, 228] width 22 height 13
click at [524, 240] on link "Editer" at bounding box center [528, 247] width 59 height 14
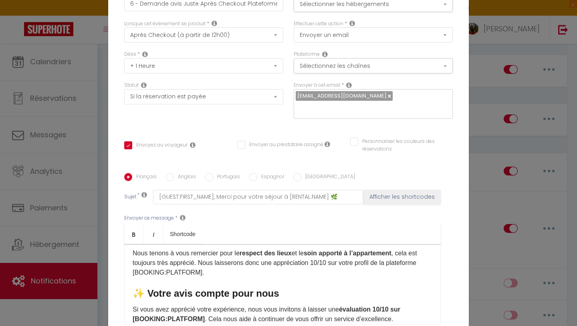
scroll to position [104, 0]
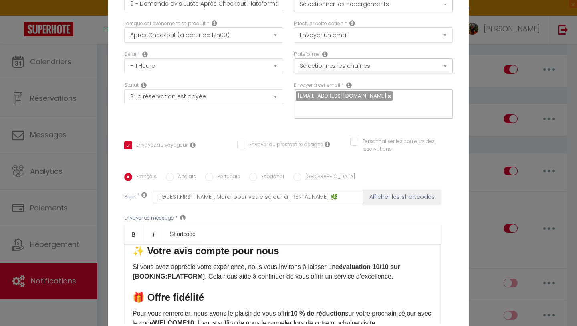
checkbox input "true"
checkbox input "false"
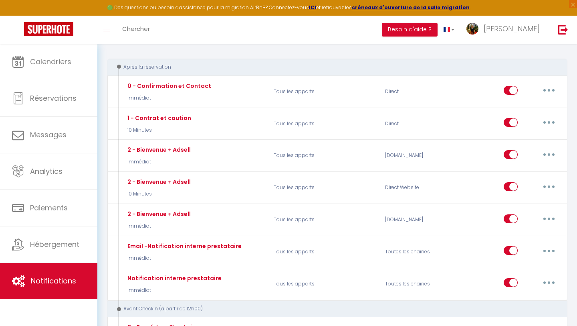
scroll to position [76, 0]
